Goal: Transaction & Acquisition: Book appointment/travel/reservation

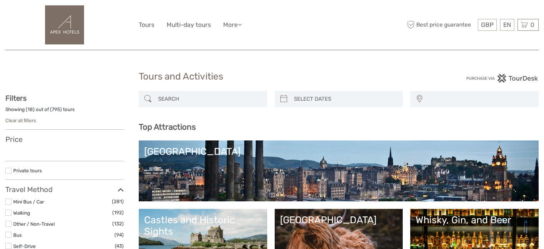
select select
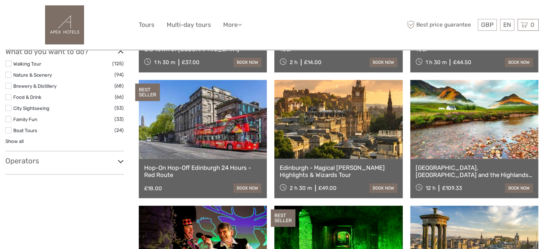
scroll to position [466, 0]
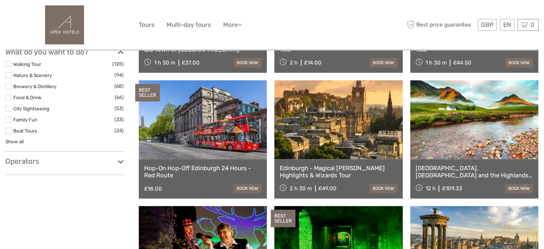
click at [88, 163] on h3 "Operators" at bounding box center [64, 161] width 118 height 9
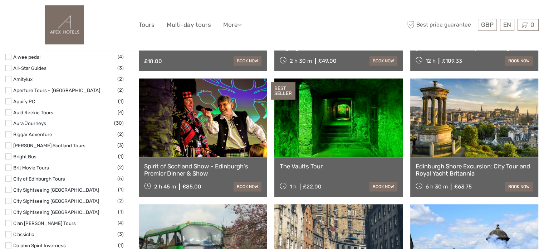
scroll to position [611, 0]
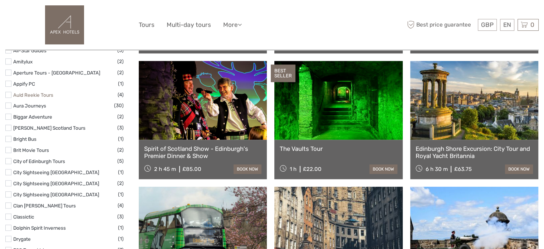
click at [40, 94] on link "Auld Reekie Tours" at bounding box center [33, 95] width 40 height 6
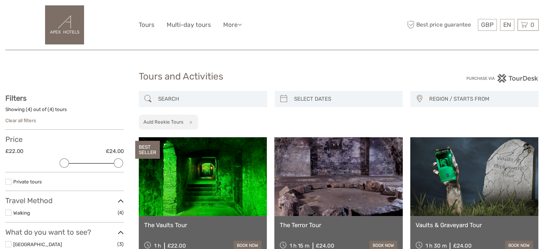
click at [188, 124] on button "x" at bounding box center [190, 122] width 10 height 8
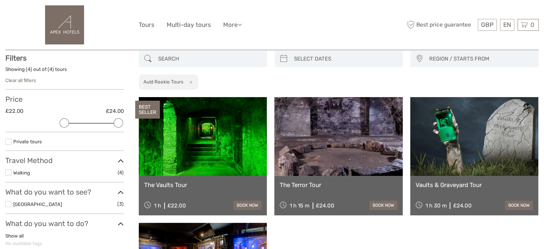
scroll to position [40, 0]
click at [191, 82] on button "x" at bounding box center [190, 82] width 10 height 8
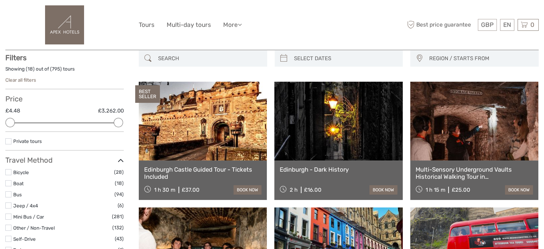
click at [188, 60] on input "search" at bounding box center [209, 58] width 108 height 13
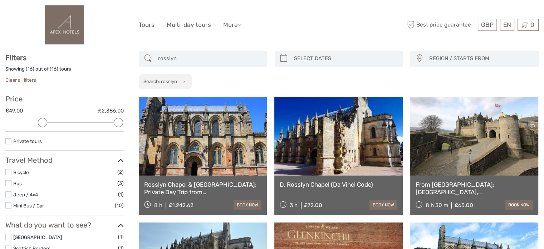
type input "rosslyn"
click at [207, 58] on input "rosslyn" at bounding box center [209, 58] width 108 height 13
type textarea "rosslyn"
click at [207, 58] on input "rosslyn" at bounding box center [209, 58] width 108 height 13
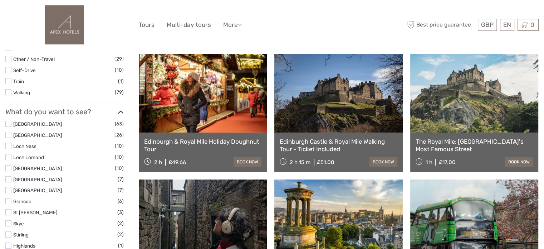
scroll to position [212, 0]
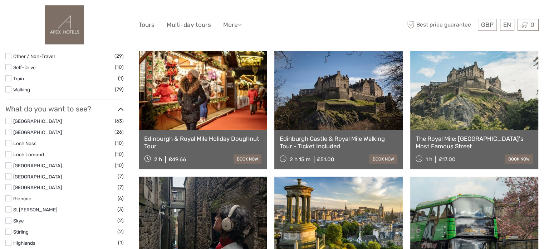
type input "royal mile"
click at [338, 139] on link "Edinburgh Castle & Royal Mile Walking Tour - Ticket Included" at bounding box center [338, 142] width 117 height 15
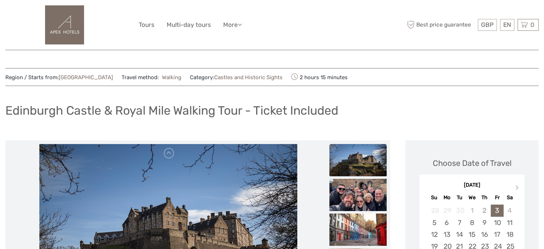
click at [49, 33] on img at bounding box center [64, 24] width 39 height 39
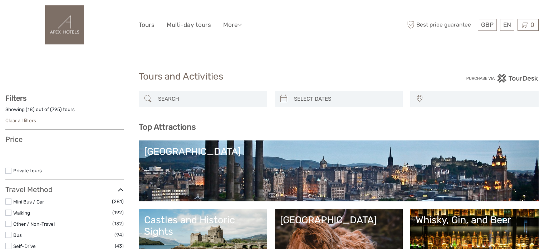
select select
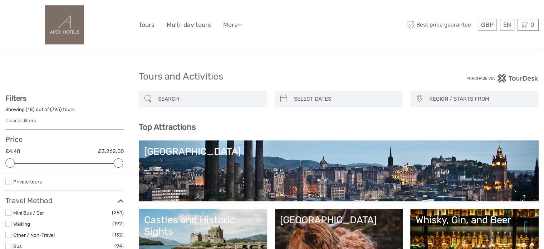
click at [200, 99] on input "search" at bounding box center [209, 99] width 108 height 13
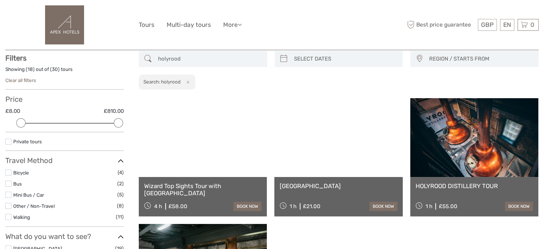
scroll to position [40, 0]
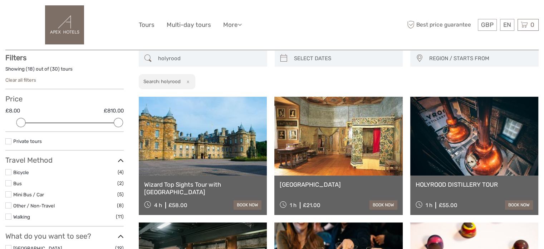
type input "holyrood"
click at [328, 184] on link "Palace of Holyroodhouse" at bounding box center [338, 184] width 117 height 7
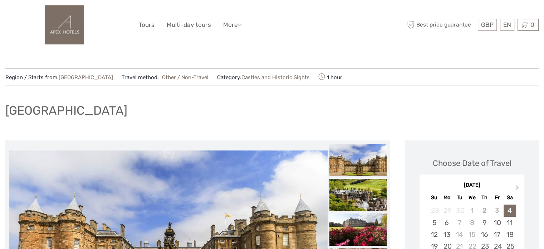
click at [52, 33] on img at bounding box center [64, 24] width 39 height 39
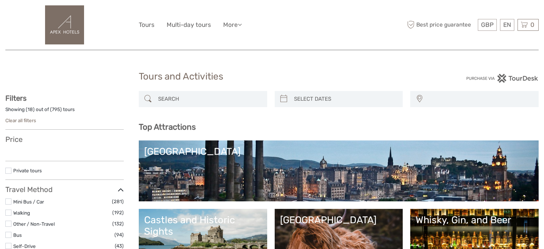
select select
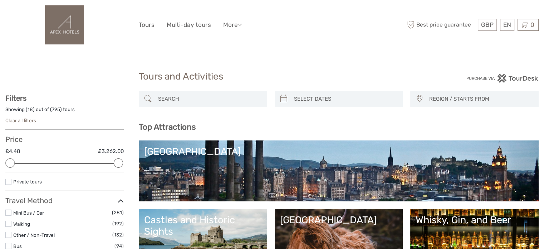
click at [244, 98] on input "search" at bounding box center [209, 99] width 108 height 13
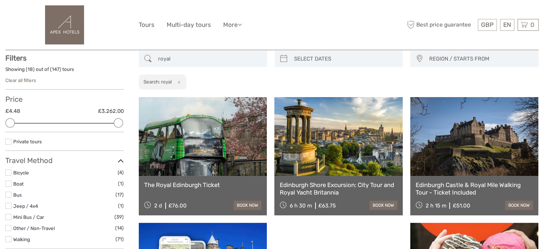
scroll to position [40, 0]
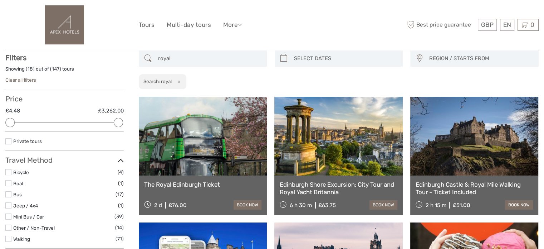
type input "royal"
click at [220, 160] on link at bounding box center [203, 136] width 128 height 79
